Goal: Transaction & Acquisition: Purchase product/service

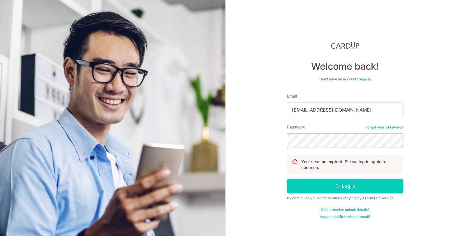
click at [287, 179] on button "Log in" at bounding box center [345, 186] width 117 height 15
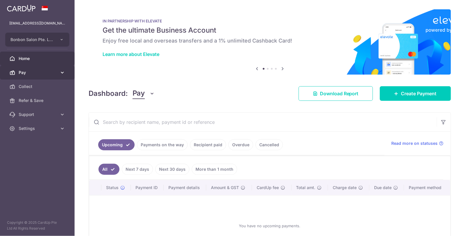
click at [50, 71] on span "Pay" at bounding box center [38, 73] width 38 height 6
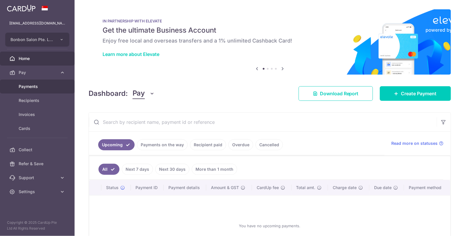
click at [50, 84] on span "Payments" at bounding box center [38, 87] width 38 height 6
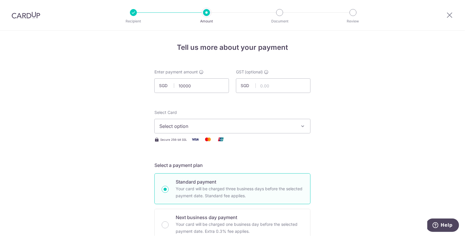
click at [210, 84] on input "10000" at bounding box center [191, 85] width 75 height 15
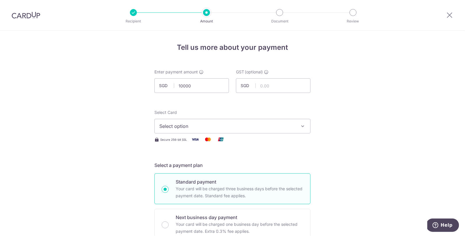
click at [210, 84] on input "10000" at bounding box center [191, 85] width 75 height 15
click at [236, 128] on span "Select option" at bounding box center [227, 126] width 136 height 7
type input "10,000.00"
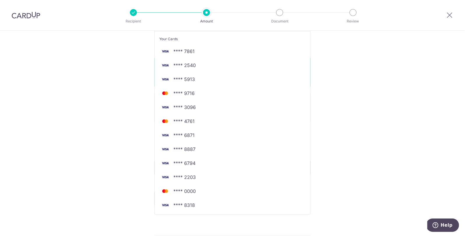
scroll to position [116, 0]
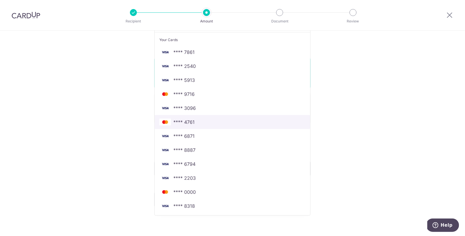
click at [205, 121] on span "**** 4761" at bounding box center [232, 122] width 146 height 7
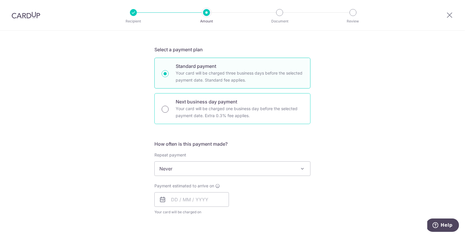
click at [164, 109] on input "Next business day payment Your card will be charged one business day before the…" at bounding box center [165, 109] width 7 height 7
radio input "true"
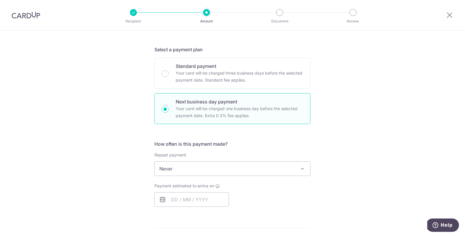
scroll to position [160, 0]
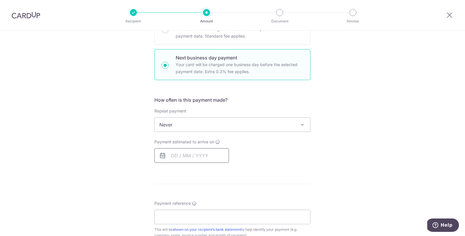
click at [169, 157] on input "text" at bounding box center [191, 155] width 75 height 15
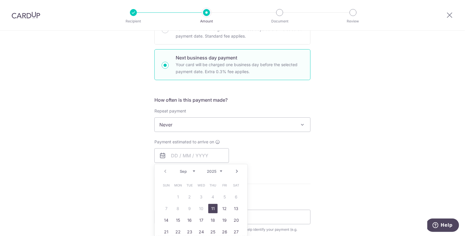
click at [214, 207] on link "11" at bounding box center [212, 208] width 9 height 9
type input "[DATE]"
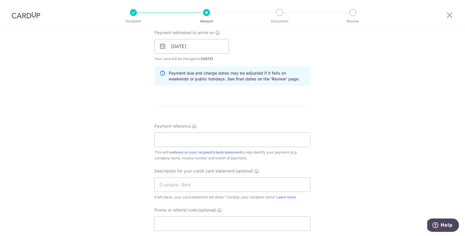
scroll to position [269, 0]
click at [251, 142] on input "Payment reference" at bounding box center [232, 139] width 156 height 15
type input "supplier invoice"
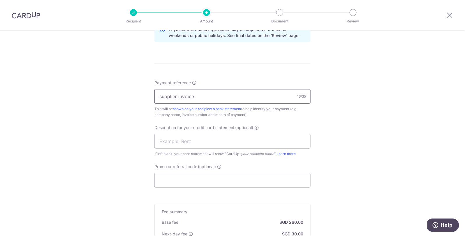
scroll to position [316, 0]
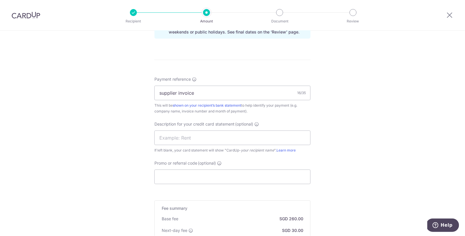
click at [183, 186] on form "Enter payment amount SGD 10,000.00 10000.00 GST (optional) SGD Select Card ****…" at bounding box center [232, 29] width 156 height 553
click at [185, 177] on input "Promo or referral code (optional)" at bounding box center [232, 177] width 156 height 15
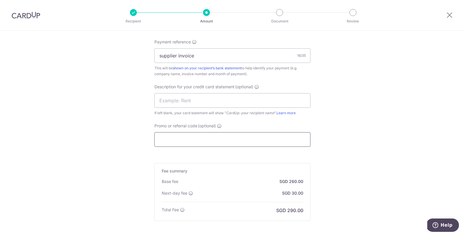
type input "JEN245"
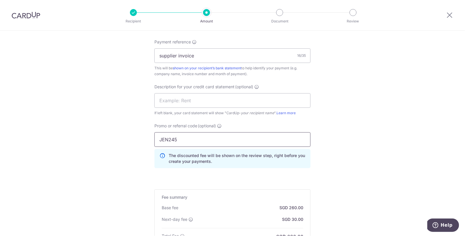
scroll to position [439, 0]
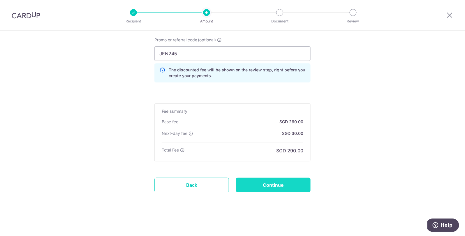
click at [286, 187] on input "Continue" at bounding box center [273, 185] width 75 height 15
type input "Create Schedule"
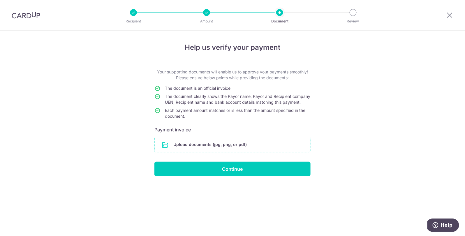
click at [222, 147] on input "file" at bounding box center [233, 144] width 156 height 15
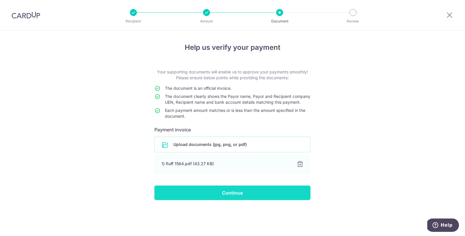
click at [241, 196] on input "Continue" at bounding box center [232, 193] width 156 height 15
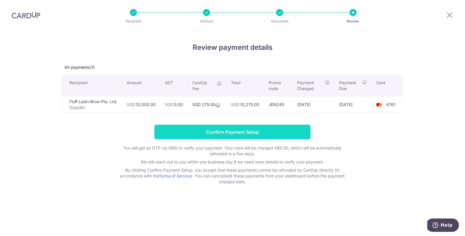
click at [254, 131] on input "Confirm Payment Setup" at bounding box center [232, 132] width 156 height 15
